Goal: Browse casually: Explore the website without a specific task or goal

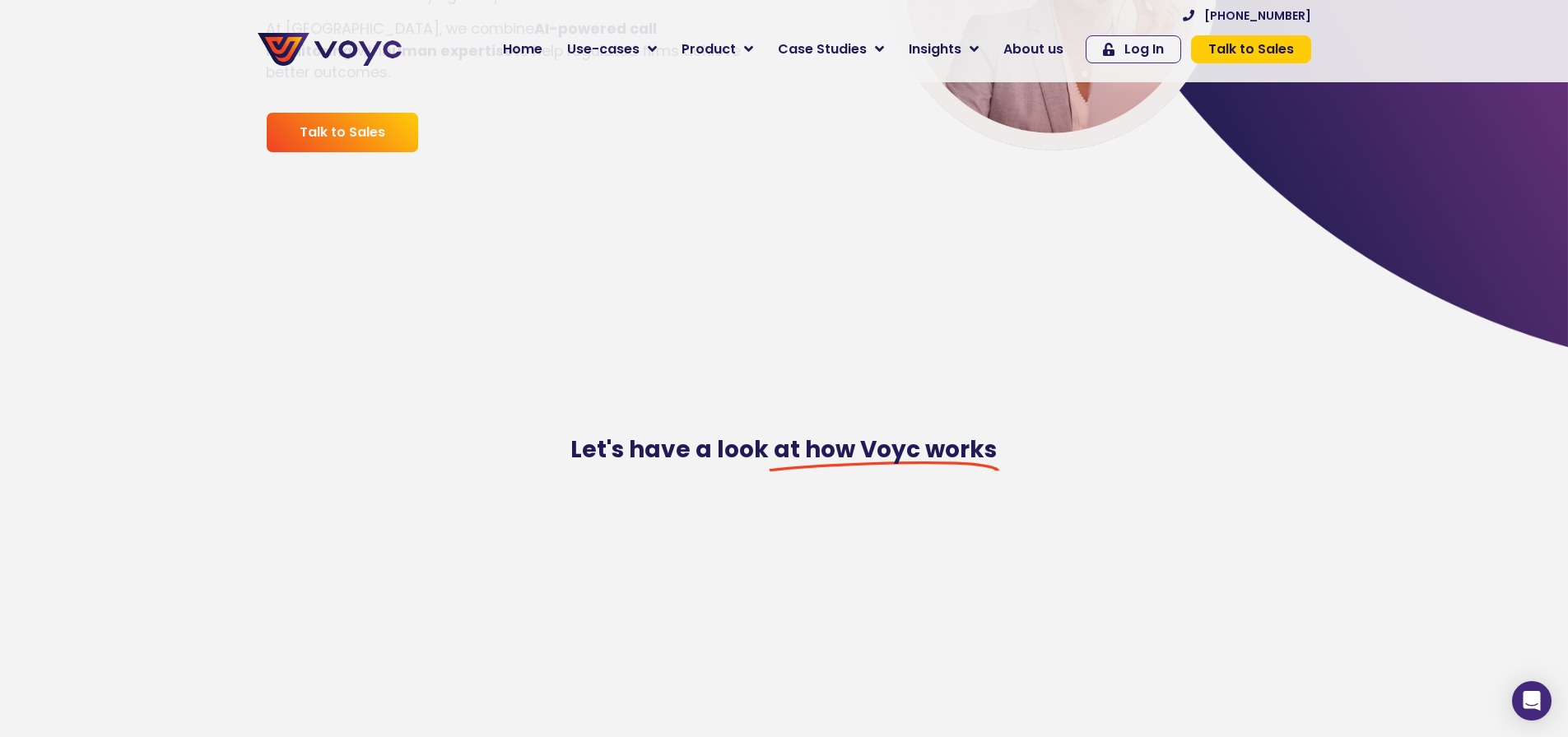
scroll to position [411, 0]
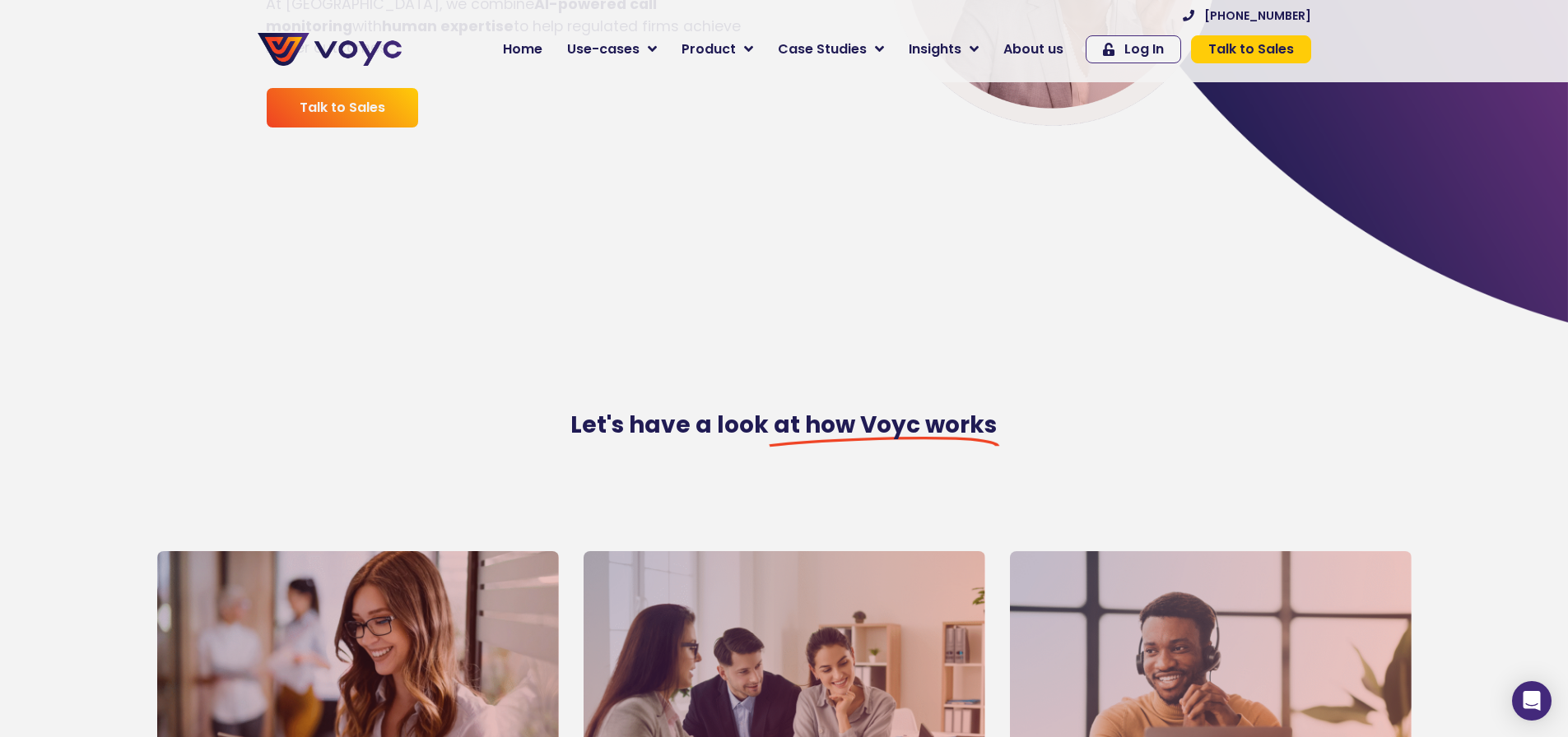
click at [329, 52] on img at bounding box center [329, 50] width 144 height 33
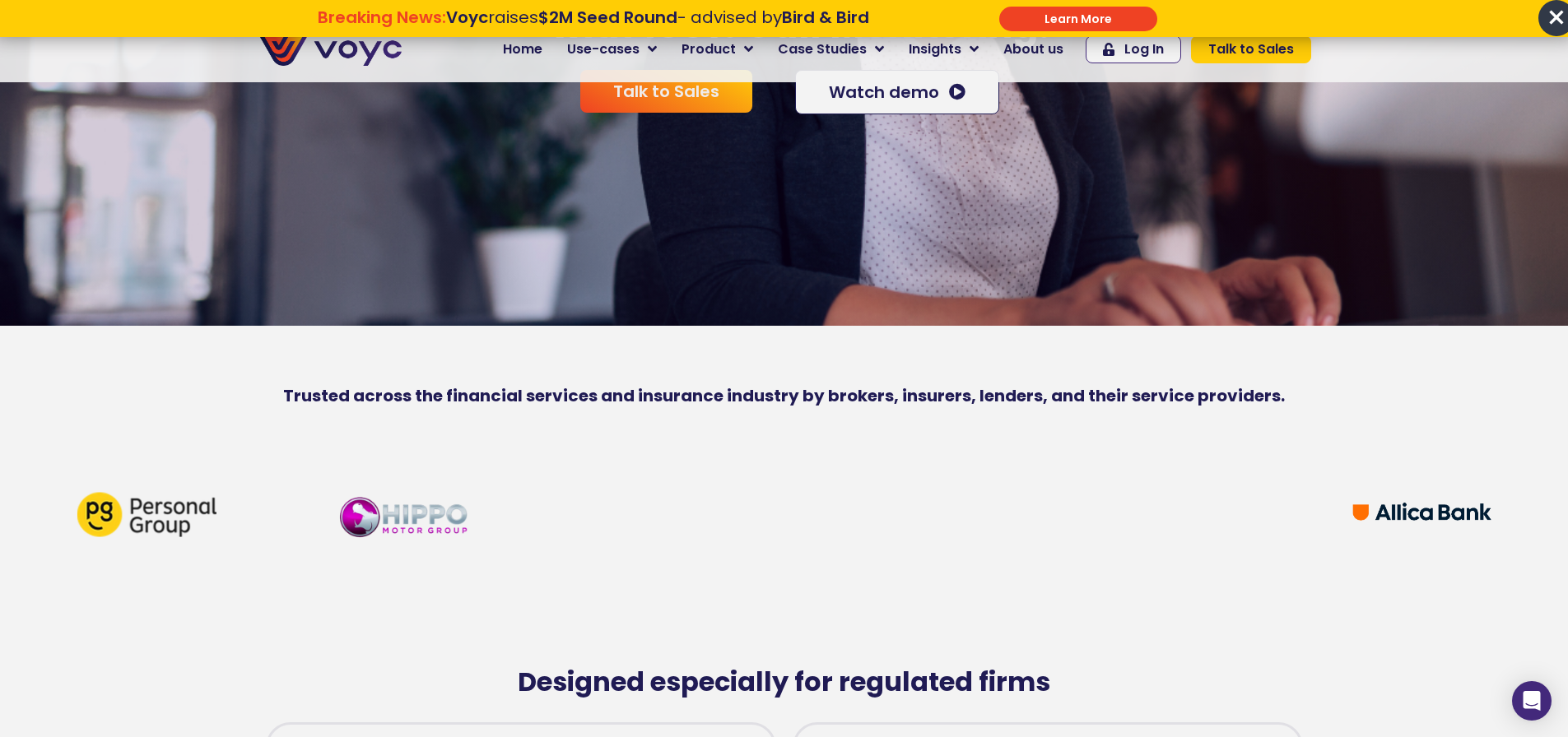
scroll to position [329, 0]
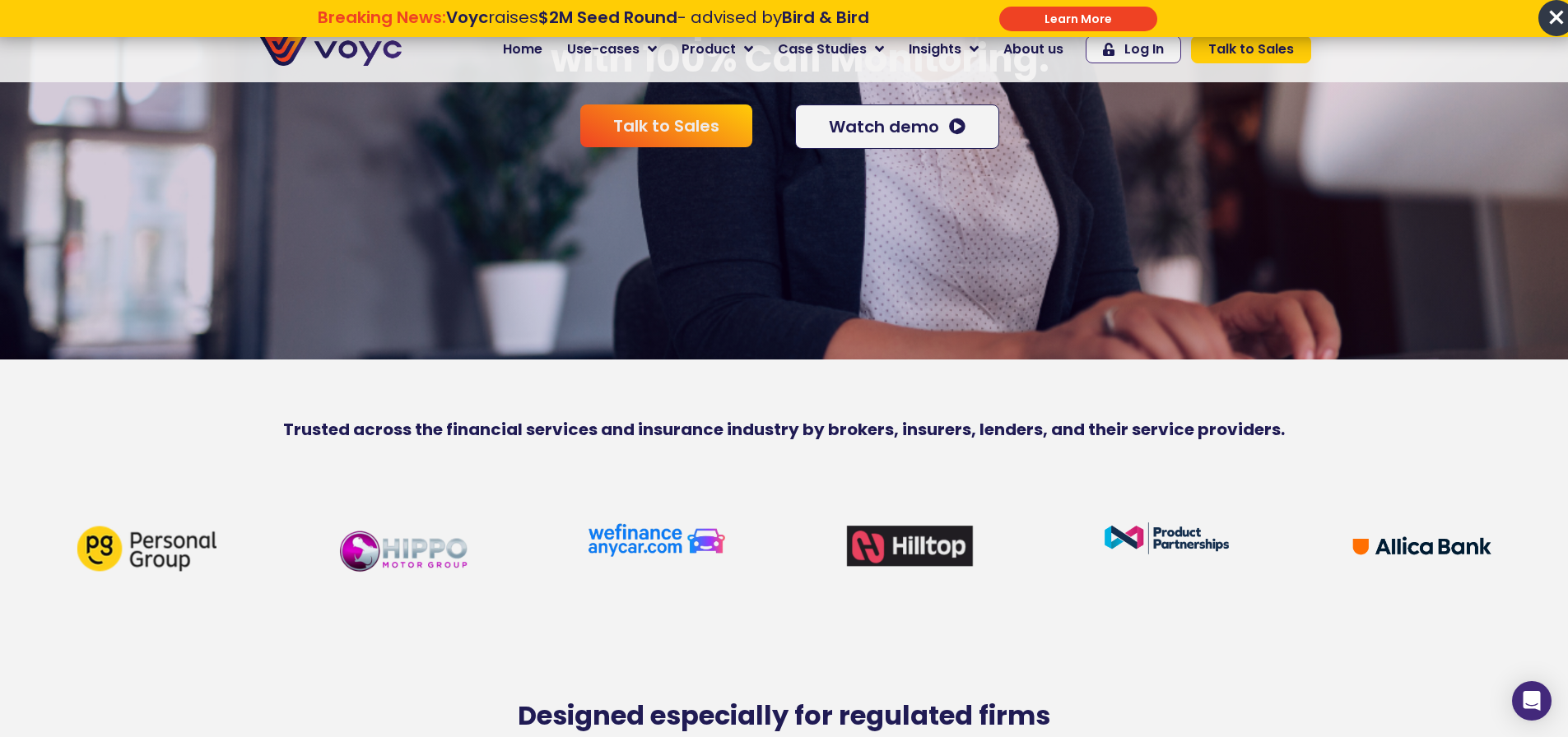
click at [492, 272] on div "Save Time . Reduce Risk . Grow Sales . Turn Compliance into Revenue with 100% C…" at bounding box center [784, 73] width 1568 height 737
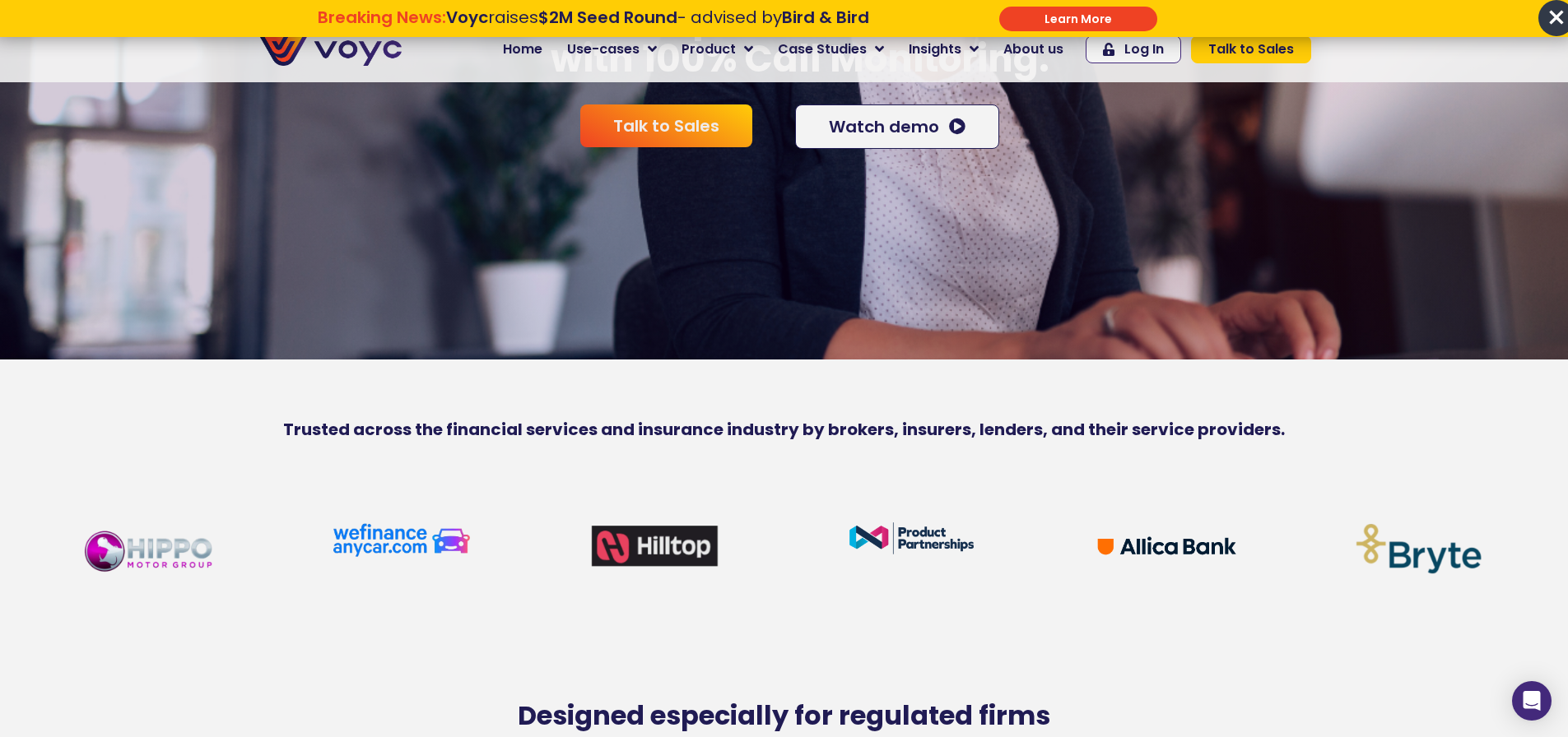
drag, startPoint x: 1429, startPoint y: 581, endPoint x: 976, endPoint y: 519, distance: 457.2
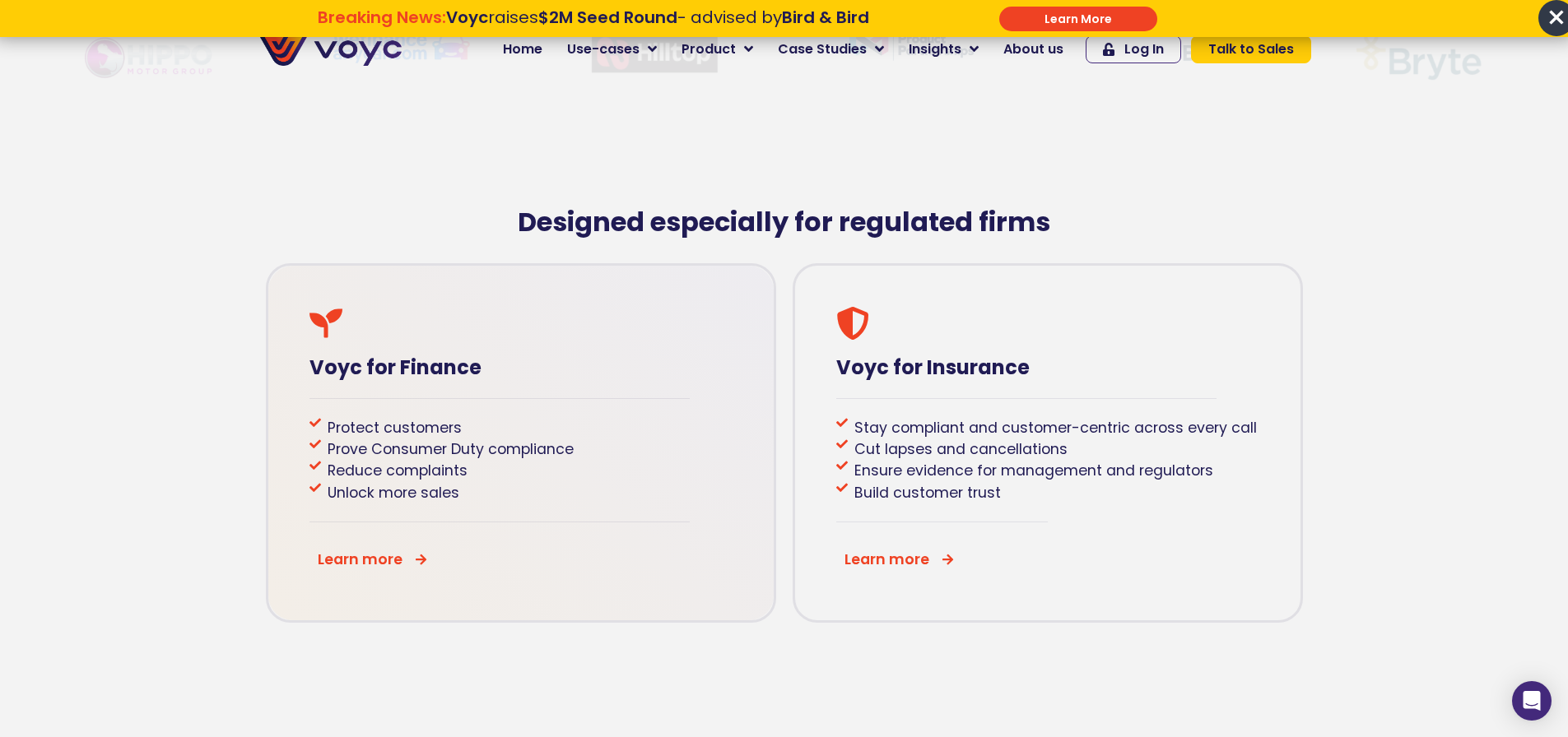
click at [429, 337] on div at bounding box center [520, 324] width 423 height 33
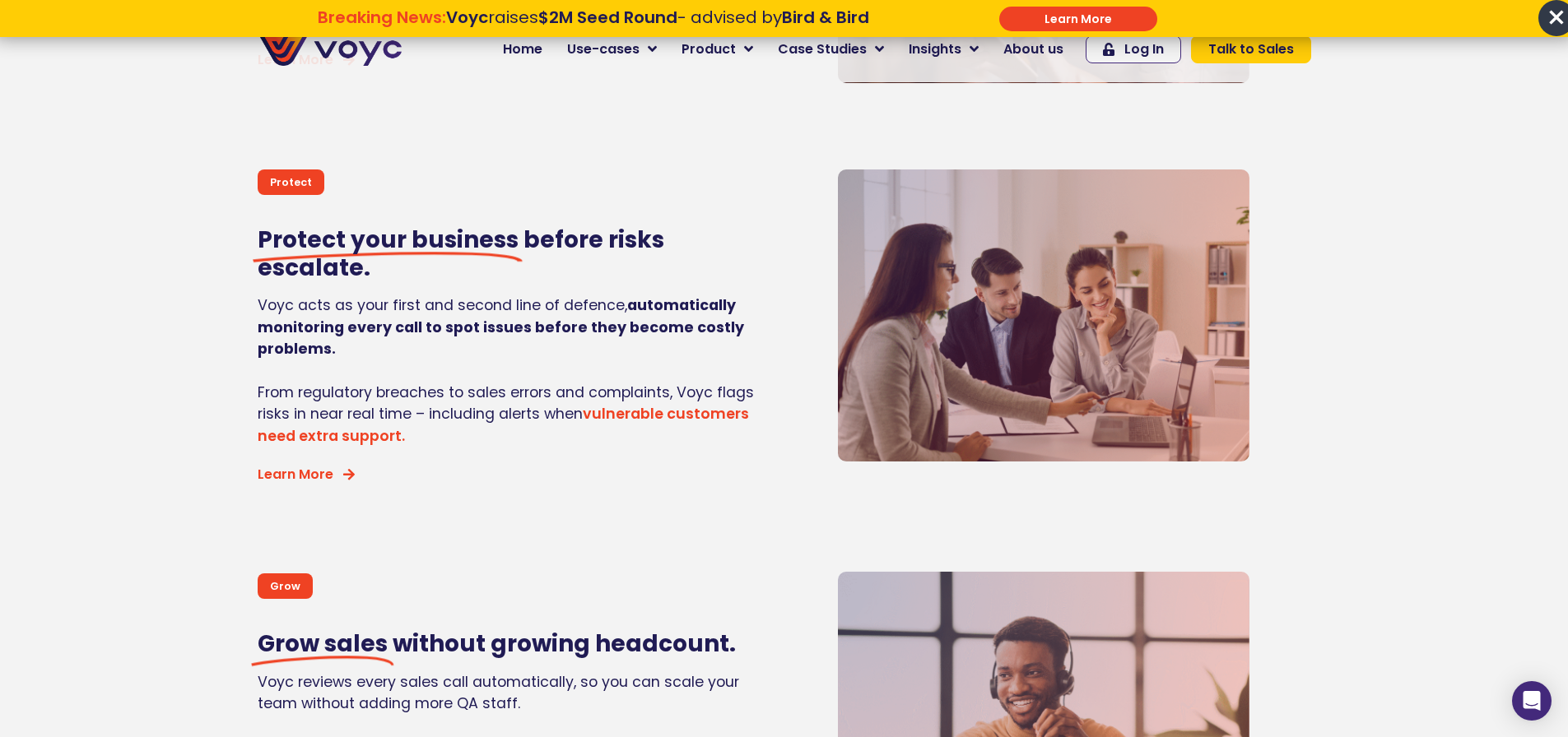
click at [143, 316] on section "Protect Protect your business before risks escalate. Voyc acts as your first an…" at bounding box center [784, 311] width 1568 height 365
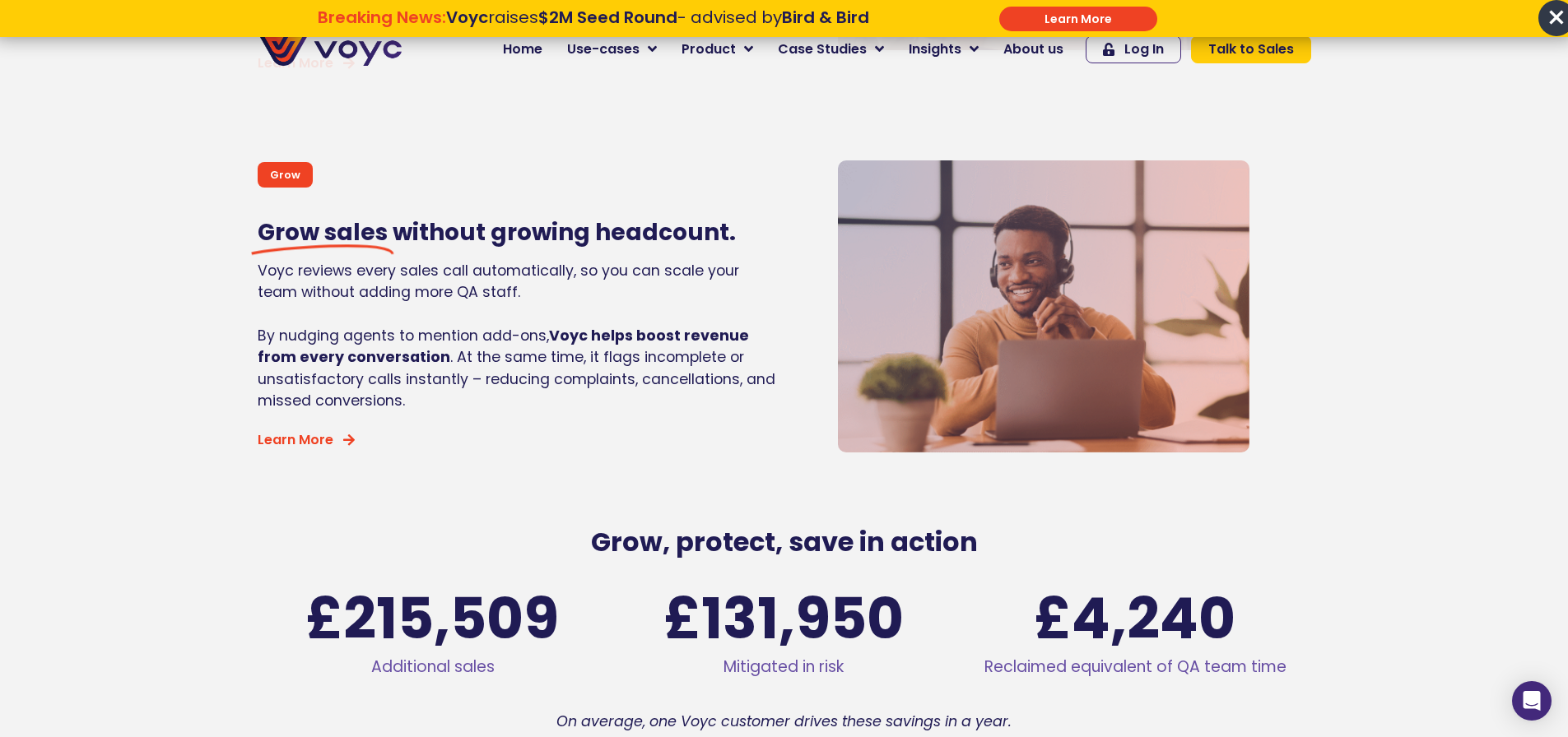
click at [314, 325] on p "By nudging agents to mention add-ons, Voyc helps boost revenue from every conve…" at bounding box center [516, 368] width 518 height 87
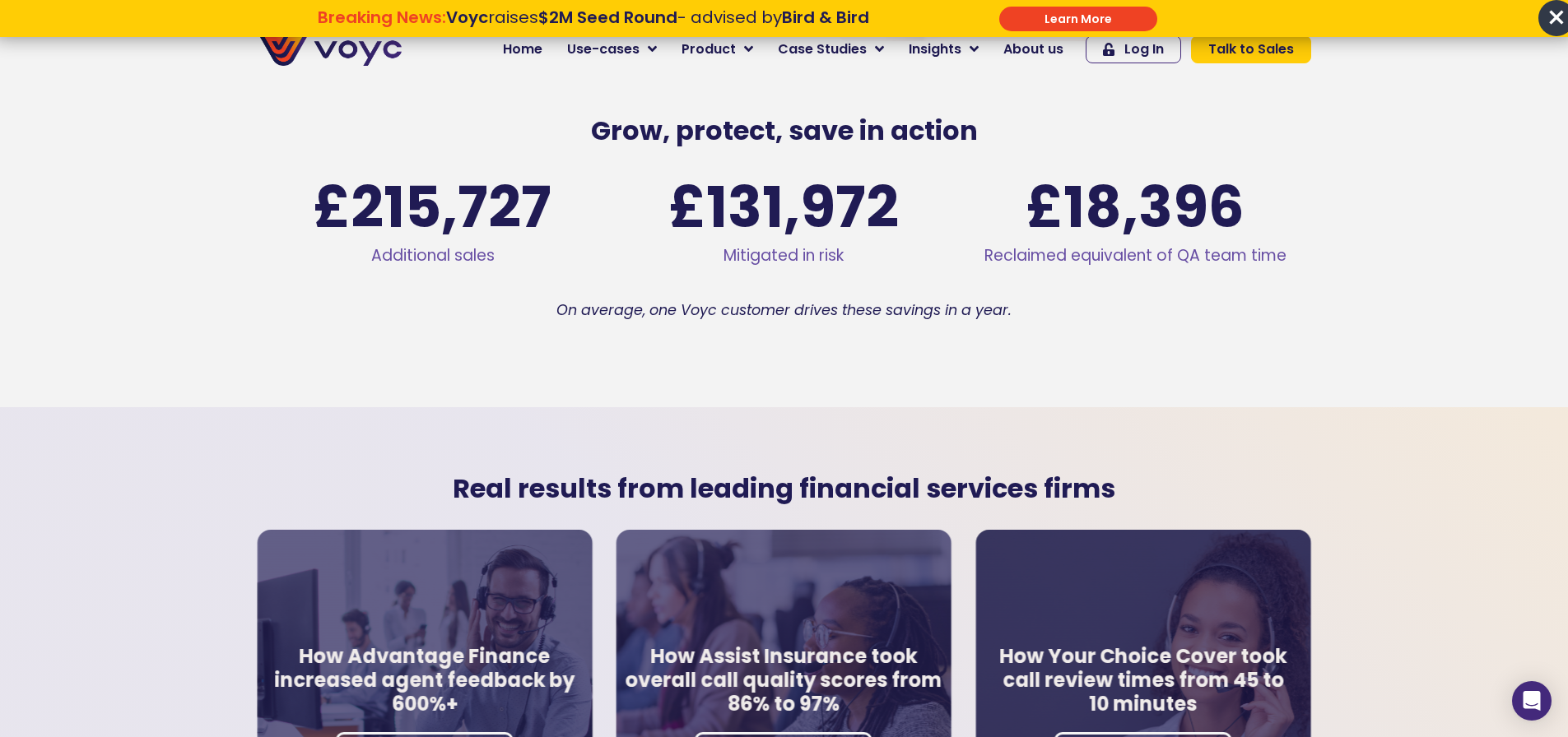
click at [149, 395] on div "Grow, protect, save in action Additional sales £ 215,727 Mitigated in risk £ 13…" at bounding box center [784, 229] width 1568 height 359
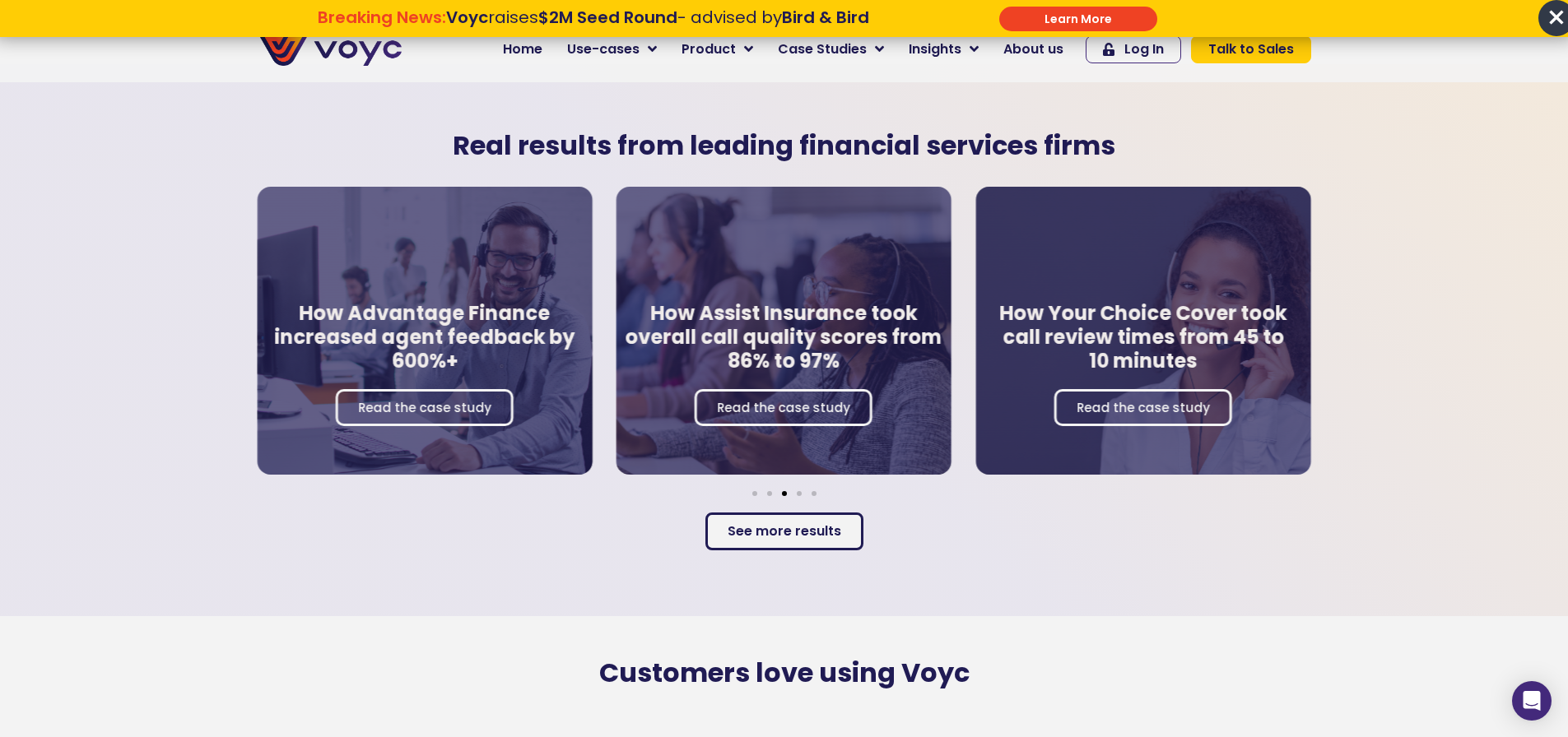
scroll to position [3127, 0]
